Goal: Communication & Community: Answer question/provide support

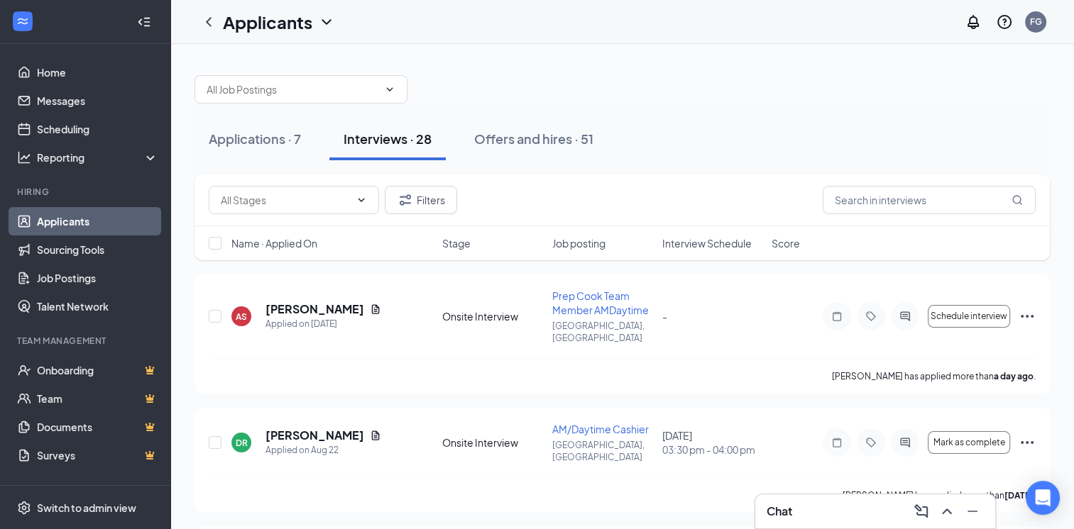
click at [798, 509] on div "Chat" at bounding box center [874, 511] width 217 height 23
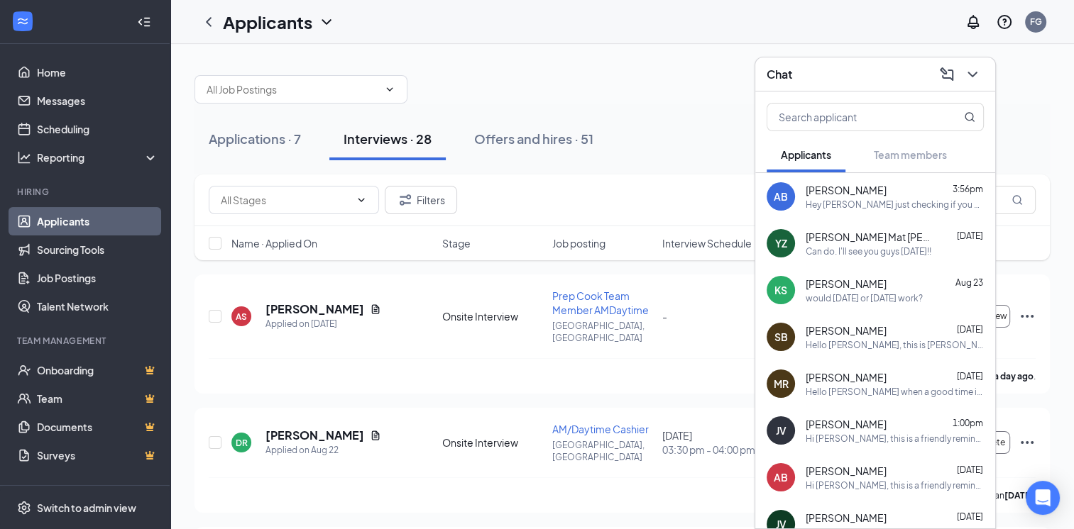
click at [803, 66] on div "Chat" at bounding box center [874, 74] width 217 height 22
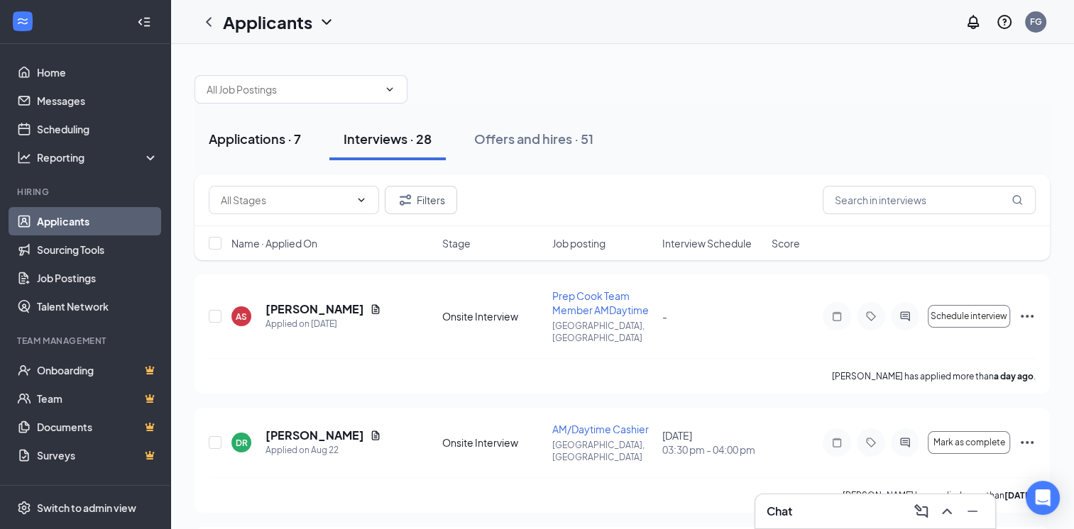
click at [254, 130] on div "Applications · 7" at bounding box center [255, 139] width 92 height 18
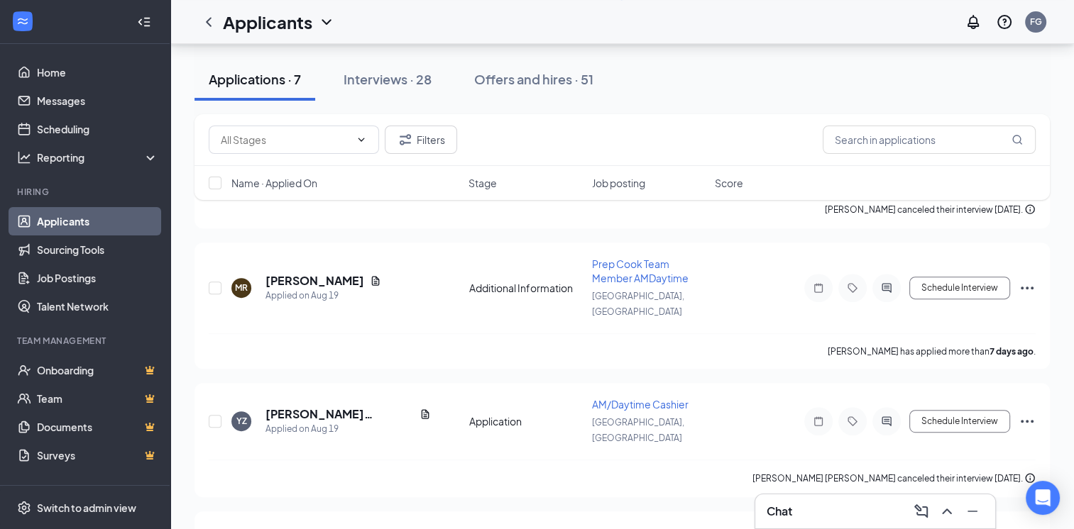
scroll to position [574, 0]
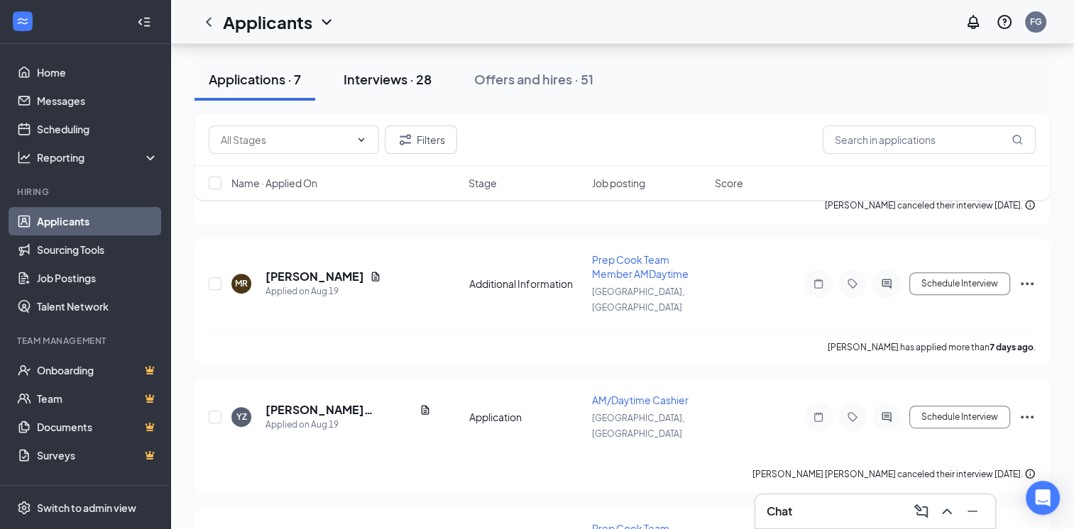
click at [378, 83] on div "Interviews · 28" at bounding box center [387, 79] width 88 height 18
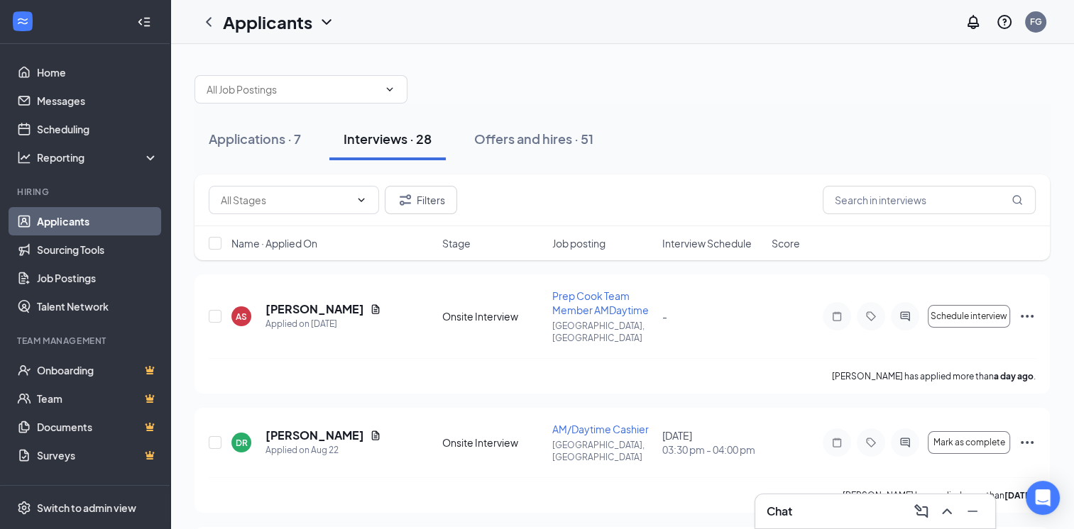
click at [805, 509] on div "Chat" at bounding box center [874, 511] width 217 height 23
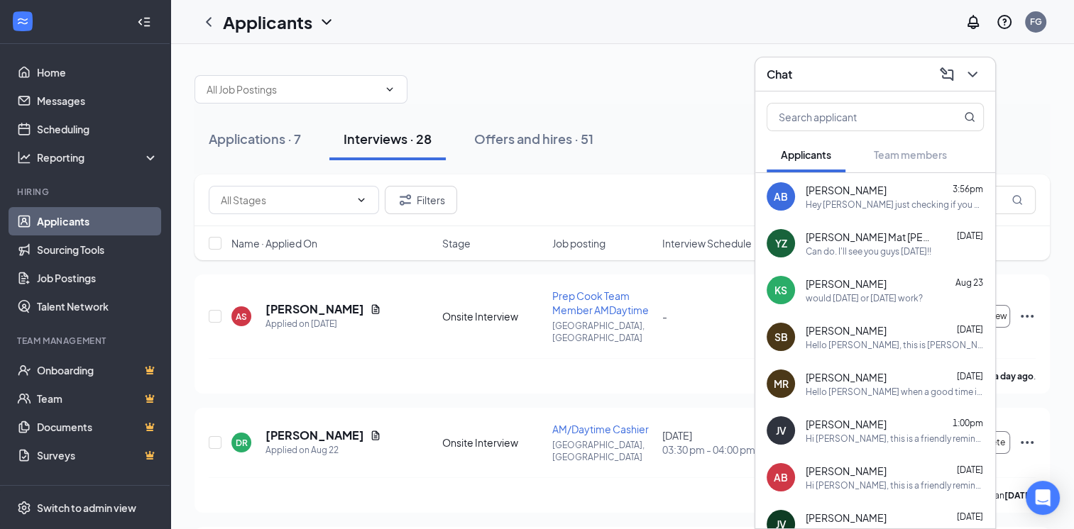
click at [803, 200] on div "AB [PERSON_NAME] 3:56pm Hey [PERSON_NAME] just checking if you got the onboardi…" at bounding box center [875, 196] width 240 height 47
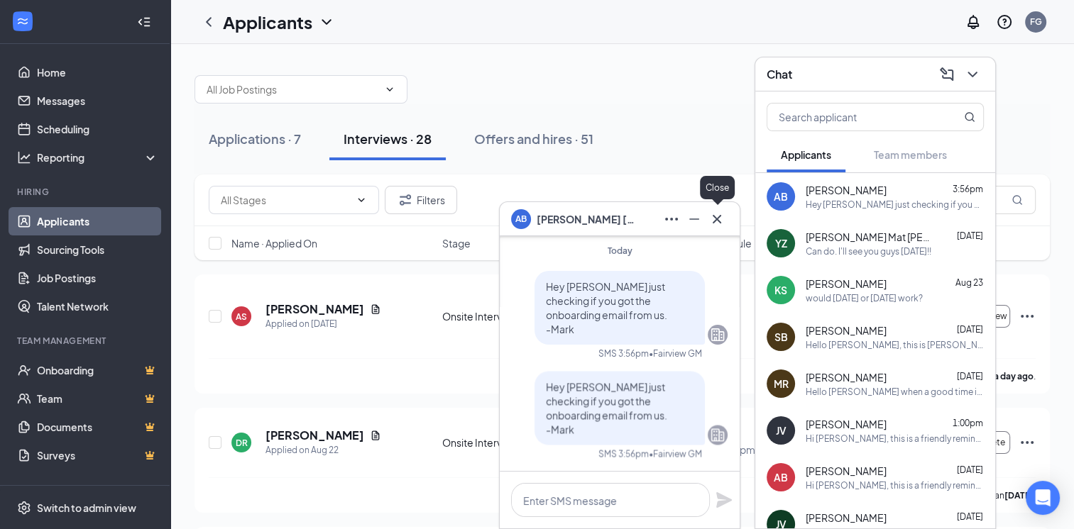
click at [720, 216] on icon "Cross" at bounding box center [716, 218] width 9 height 9
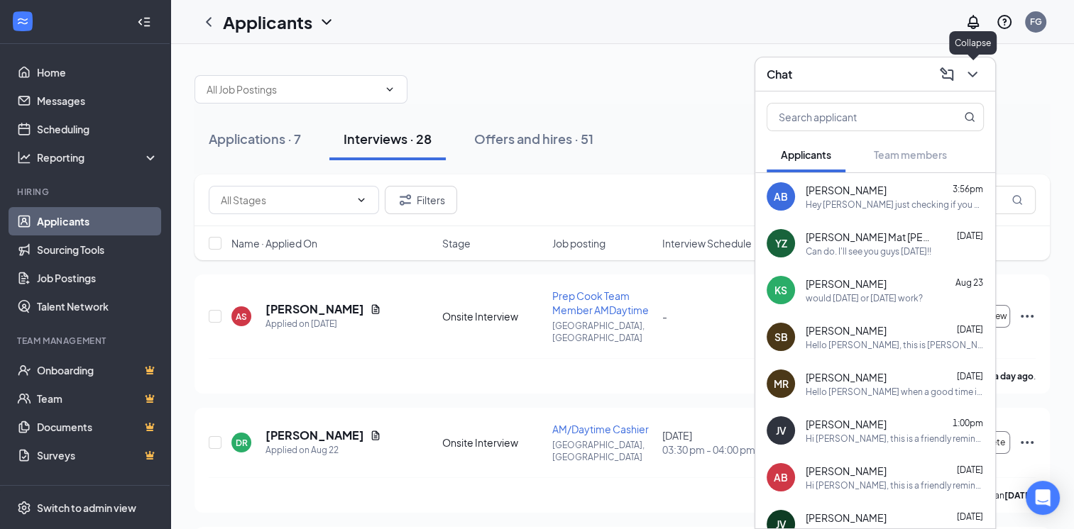
click at [966, 75] on icon "ChevronDown" at bounding box center [972, 74] width 17 height 17
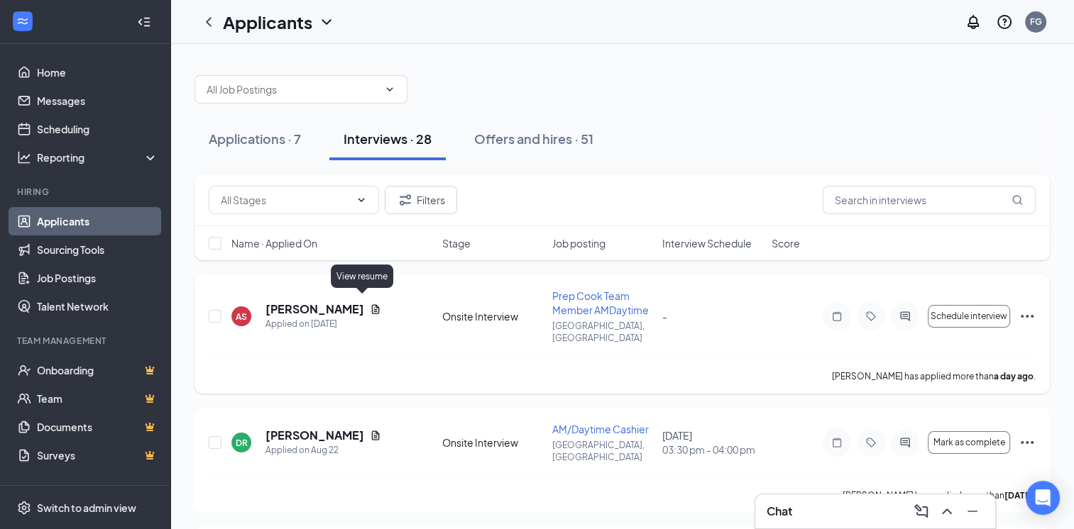
click at [372, 305] on icon "Document" at bounding box center [376, 308] width 8 height 9
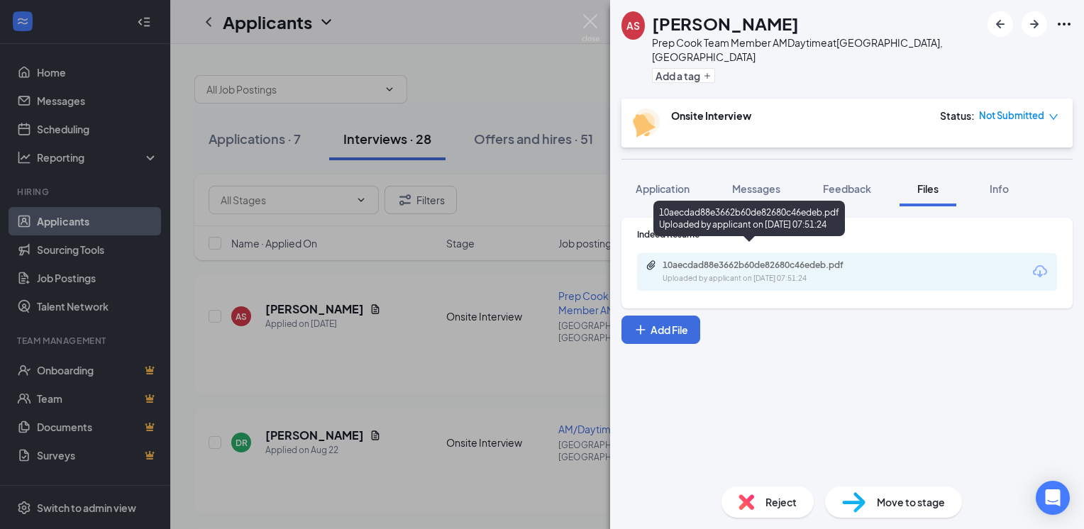
click at [734, 260] on div "10aecdad88e3662b60de82680c46edeb.pdf" at bounding box center [762, 265] width 199 height 11
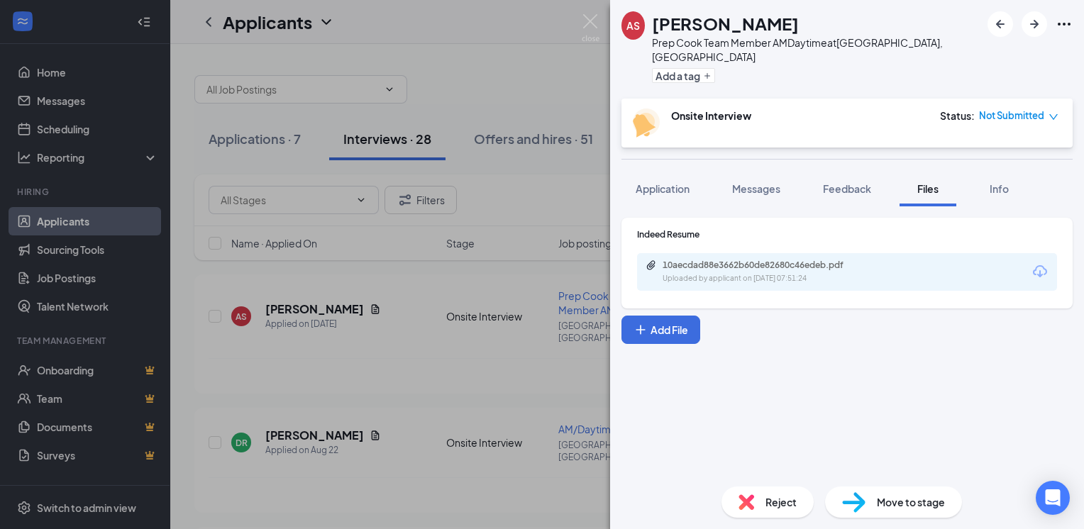
click at [463, 477] on div "AS [PERSON_NAME] Prep Cook Team Member AMDaytime at [GEOGRAPHIC_DATA], [GEOGRAP…" at bounding box center [542, 264] width 1084 height 529
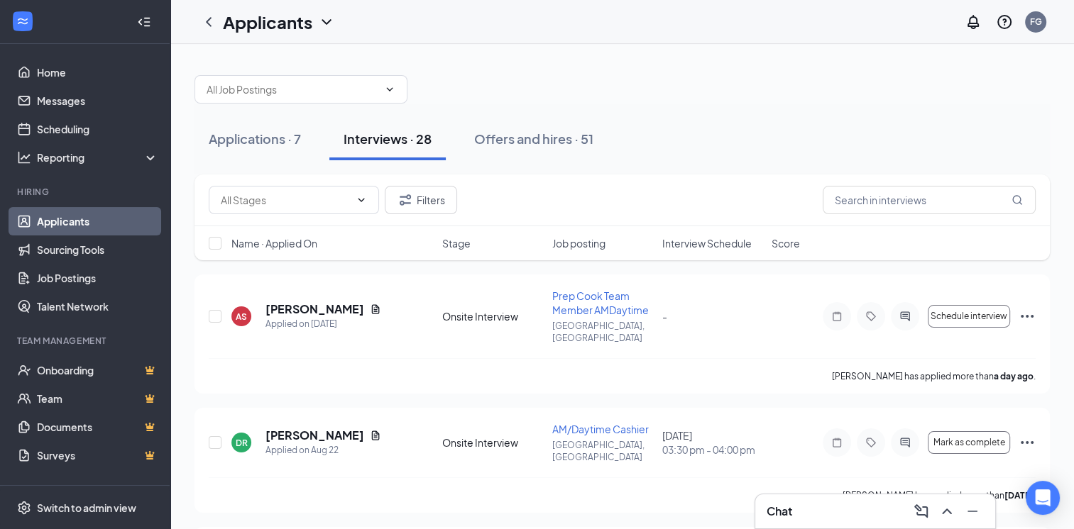
click at [764, 172] on div "Applications · 7 Interviews · 28 Offers and hires · 51" at bounding box center [621, 139] width 855 height 71
click at [893, 318] on div at bounding box center [905, 316] width 28 height 28
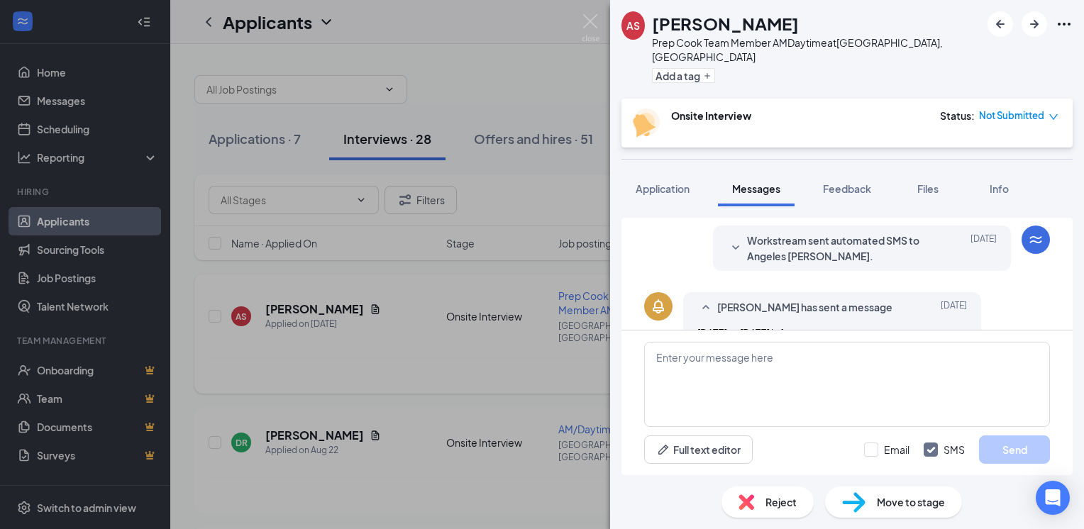
scroll to position [502, 0]
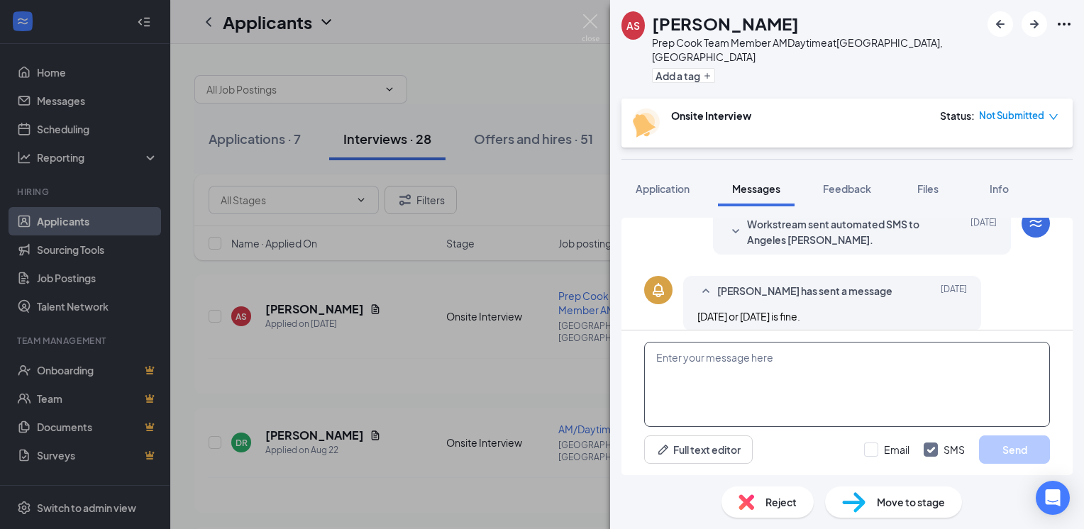
click at [745, 393] on textarea at bounding box center [847, 384] width 406 height 85
type textarea "h"
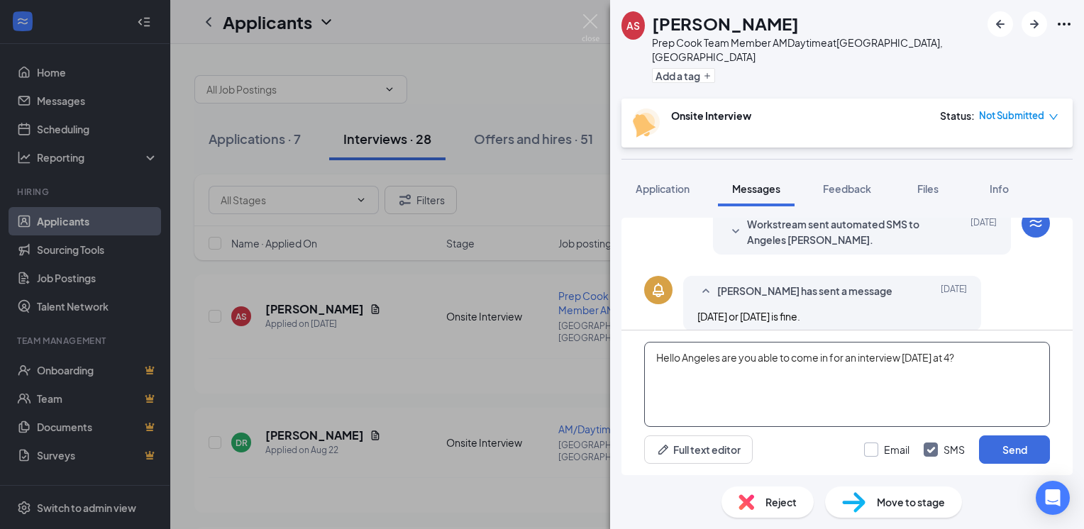
type textarea "Hello Angeles are you able to come in for an interview [DATE] at 4?"
click at [892, 455] on input "Email" at bounding box center [886, 450] width 45 height 14
checkbox input "true"
click at [1019, 453] on button "Send" at bounding box center [1014, 450] width 71 height 28
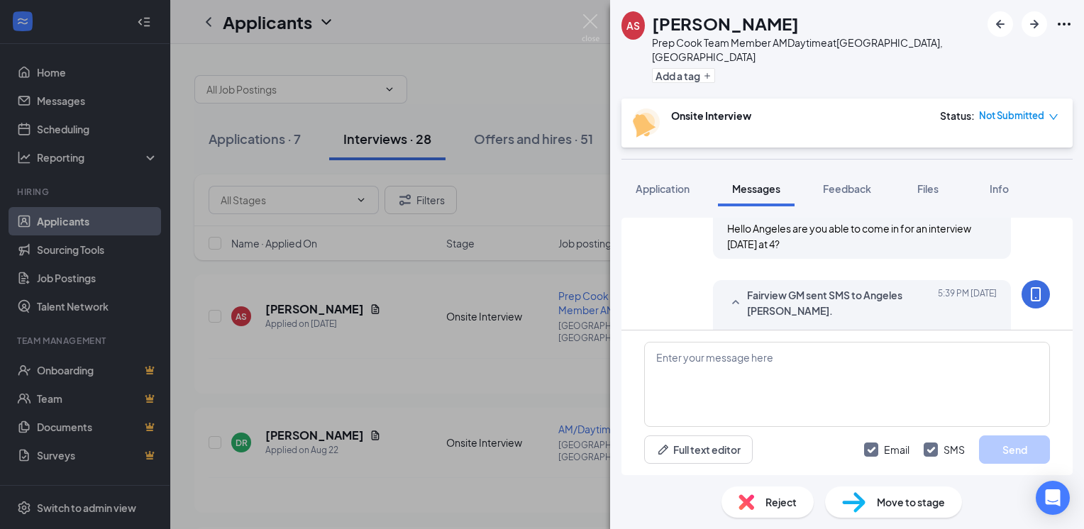
scroll to position [715, 0]
